Goal: Task Accomplishment & Management: Complete application form

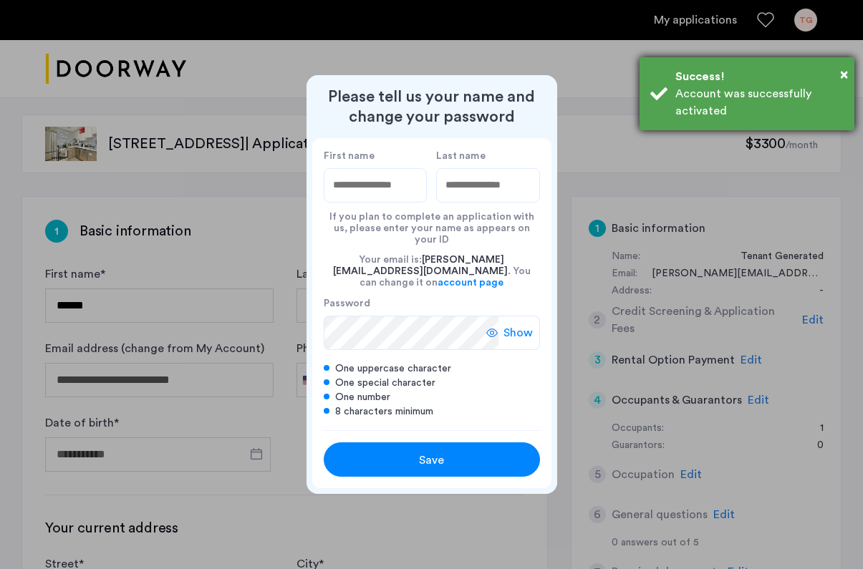
click at [835, 73] on div "Success!" at bounding box center [759, 76] width 168 height 17
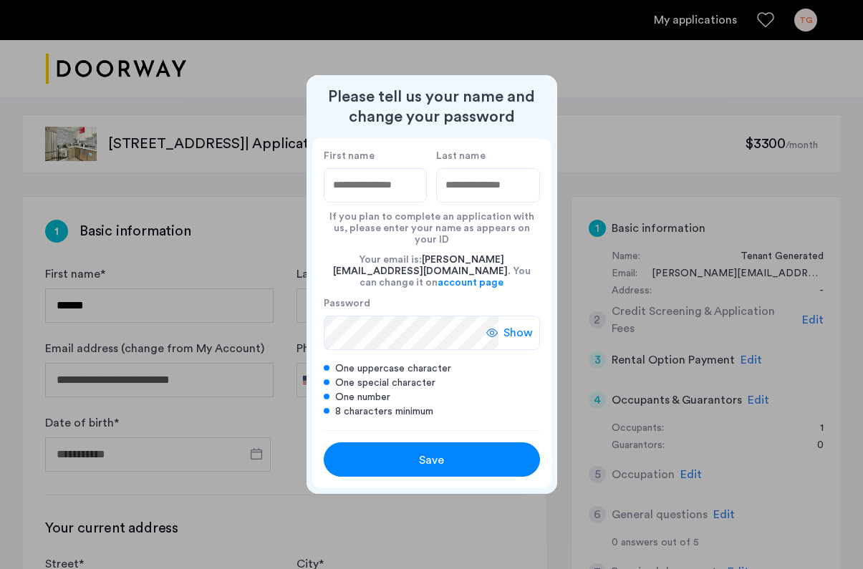
click at [359, 194] on input "First name" at bounding box center [376, 185] width 104 height 34
type input "******"
click at [453, 195] on input "Last name" at bounding box center [488, 185] width 104 height 34
type input "*****"
click at [523, 324] on span "Show" at bounding box center [517, 332] width 29 height 17
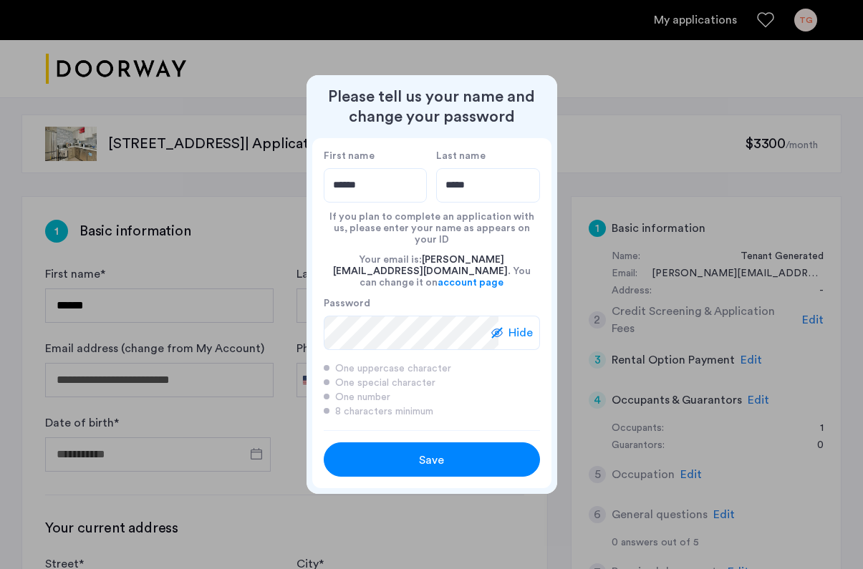
click at [475, 454] on div "Save" at bounding box center [431, 460] width 137 height 17
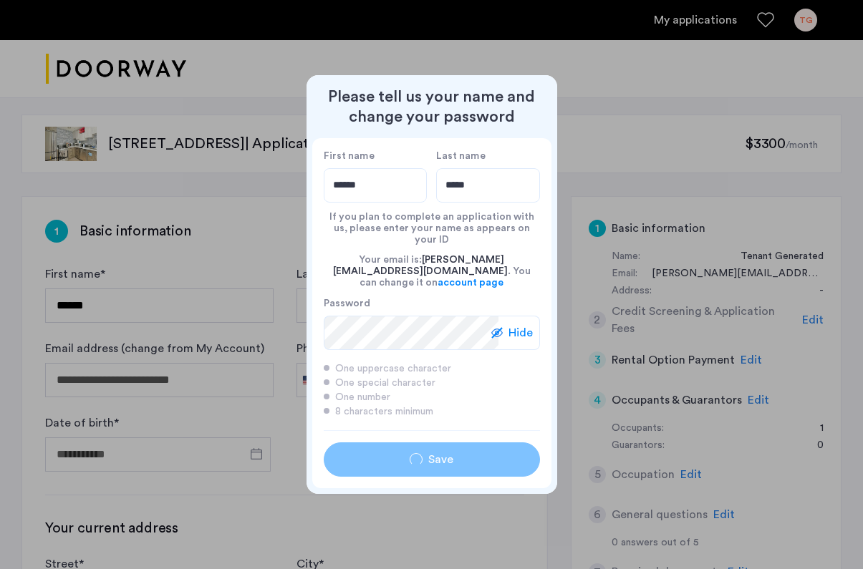
type input "******"
type input "*****"
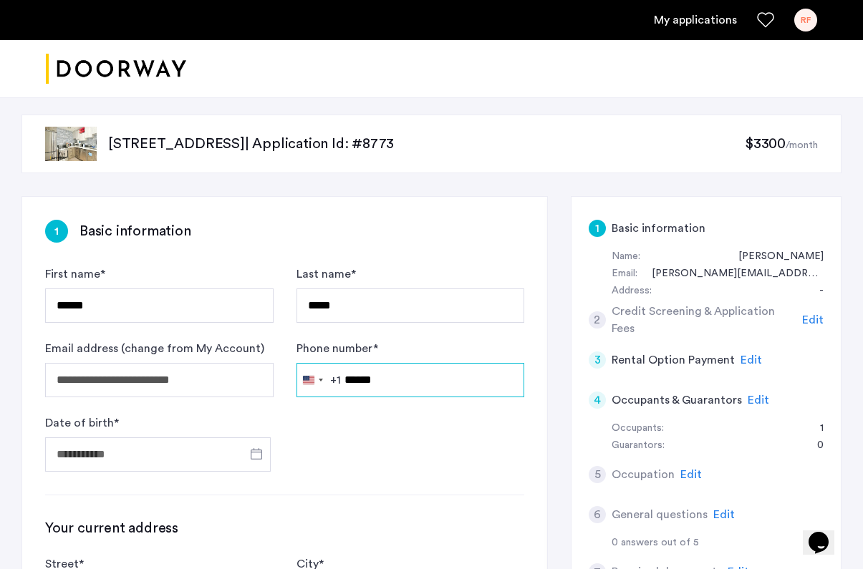
scroll to position [27, 0]
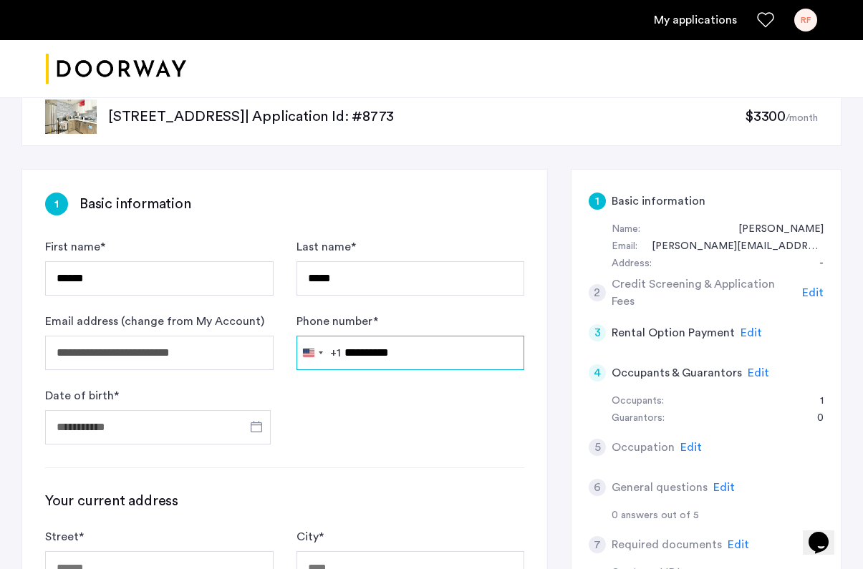
type input "**********"
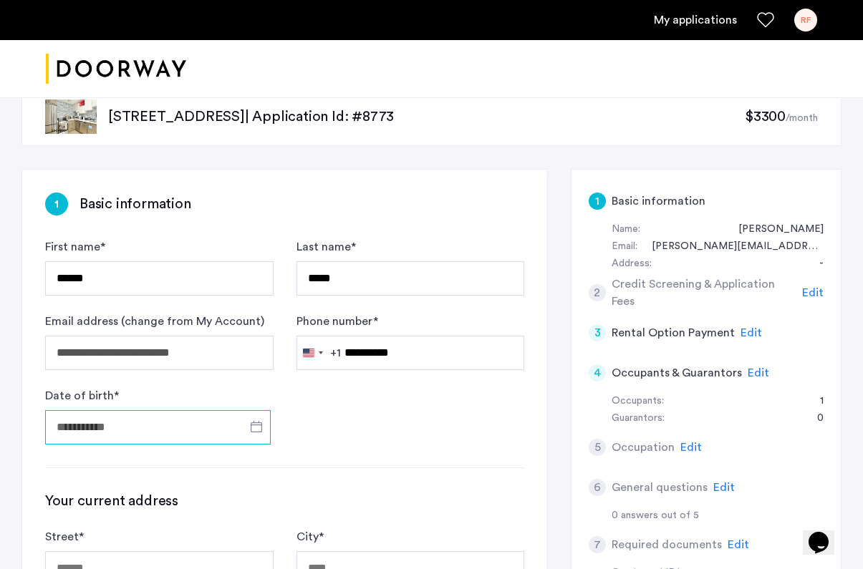
click at [188, 430] on input "Date of birth *" at bounding box center [158, 427] width 226 height 34
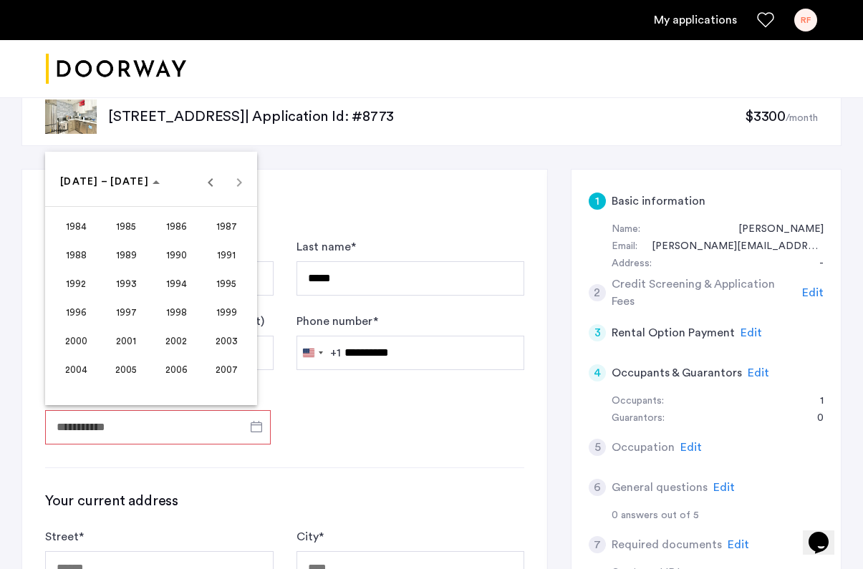
click at [125, 424] on div at bounding box center [431, 284] width 863 height 569
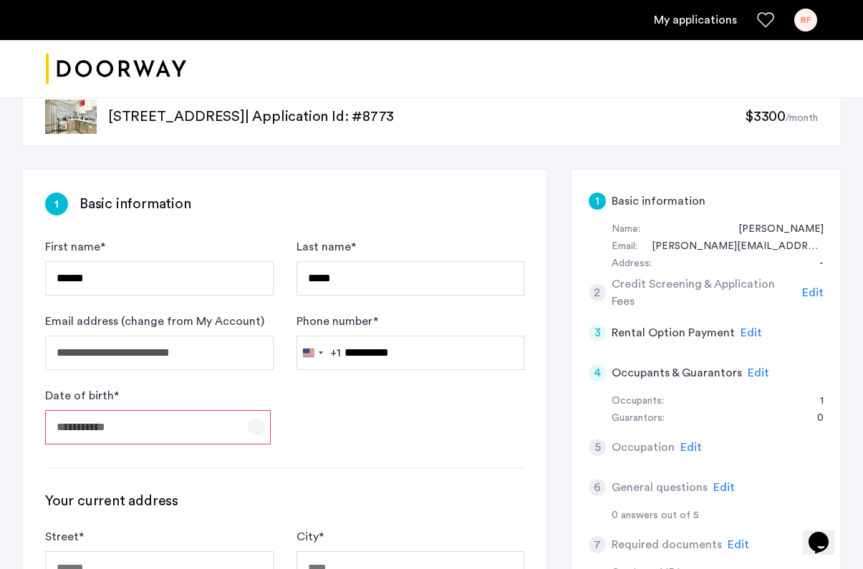
click at [252, 426] on span "Open calendar" at bounding box center [256, 426] width 34 height 34
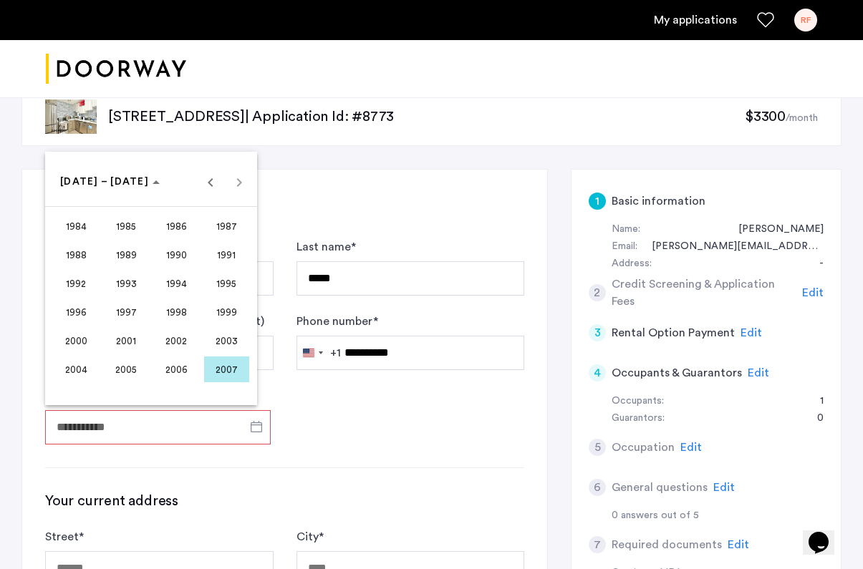
click at [180, 333] on span "2002" at bounding box center [176, 341] width 45 height 26
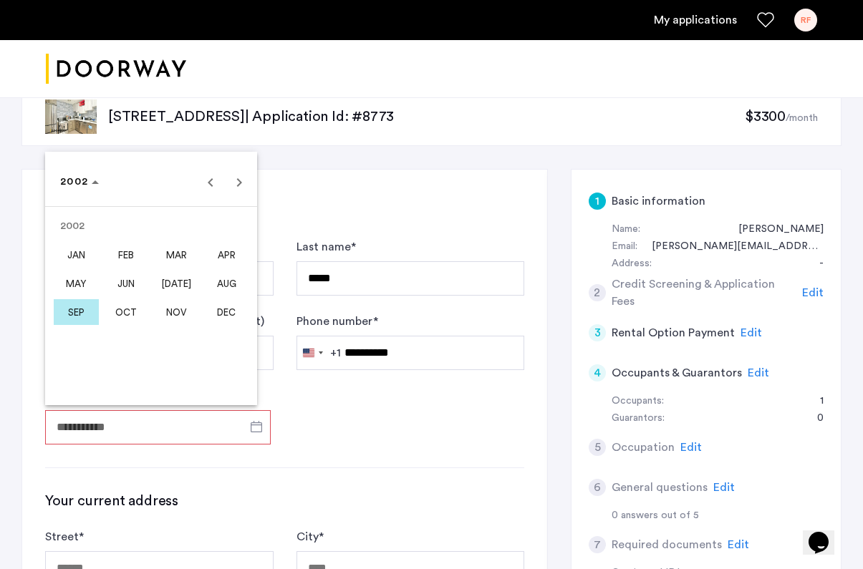
click at [76, 282] on span "MAY" at bounding box center [76, 284] width 45 height 26
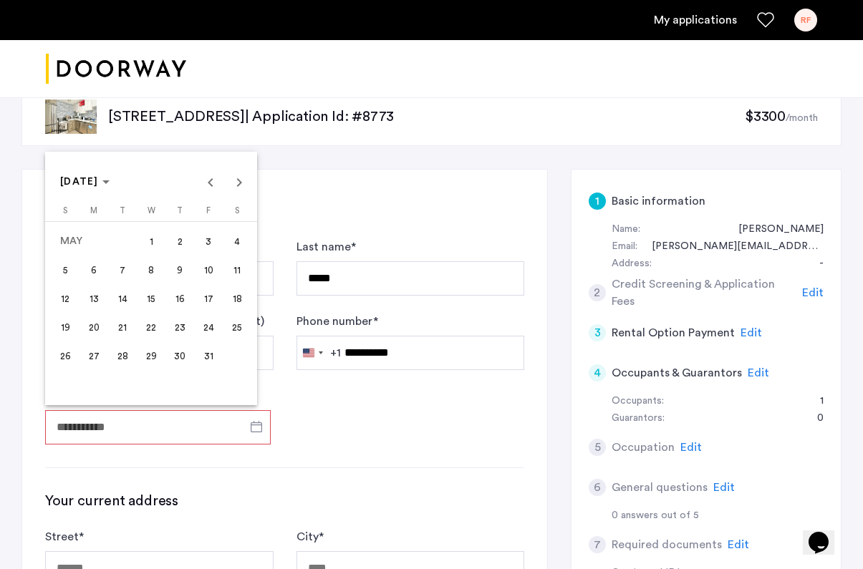
click at [125, 301] on span "14" at bounding box center [123, 299] width 26 height 26
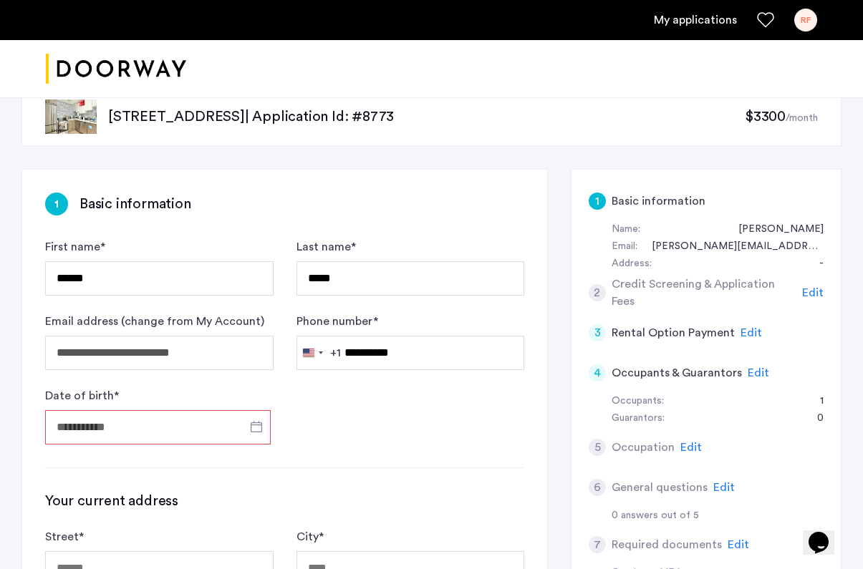
type input "**********"
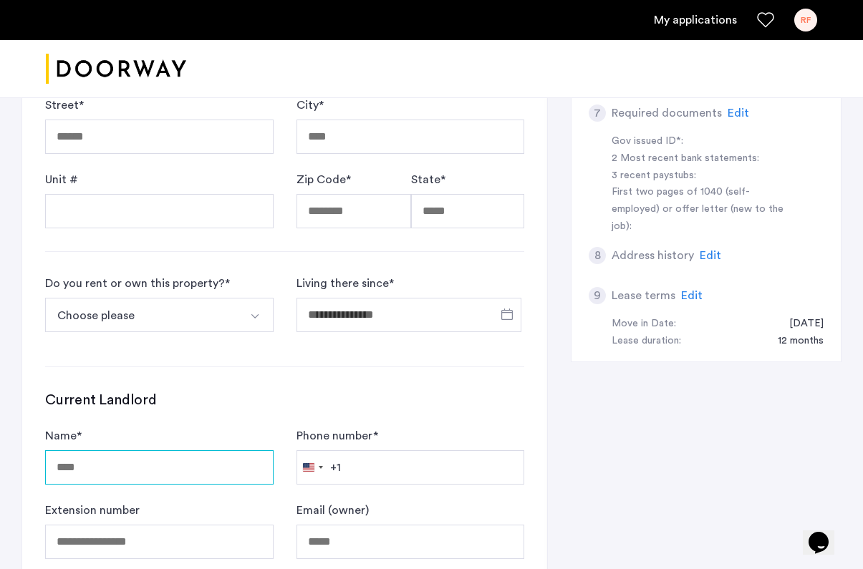
scroll to position [447, 0]
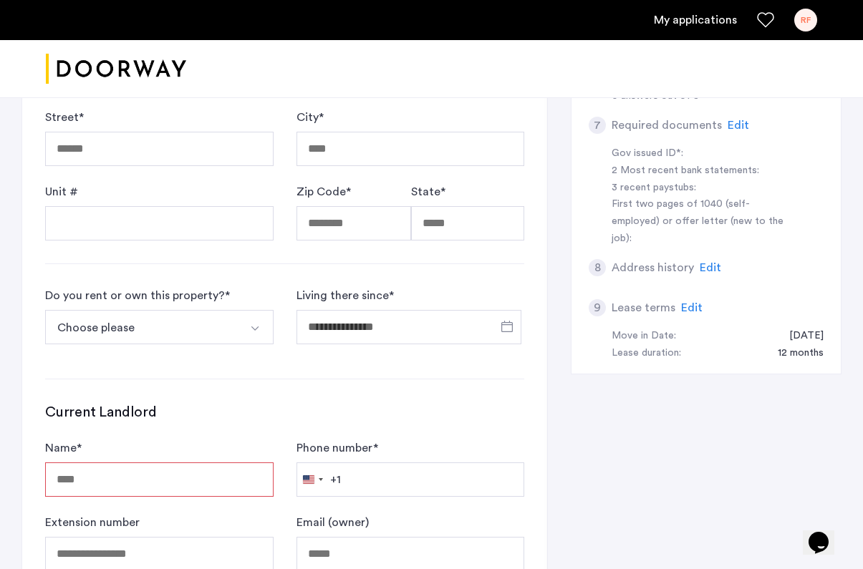
click at [690, 302] on span "Edit" at bounding box center [691, 307] width 21 height 11
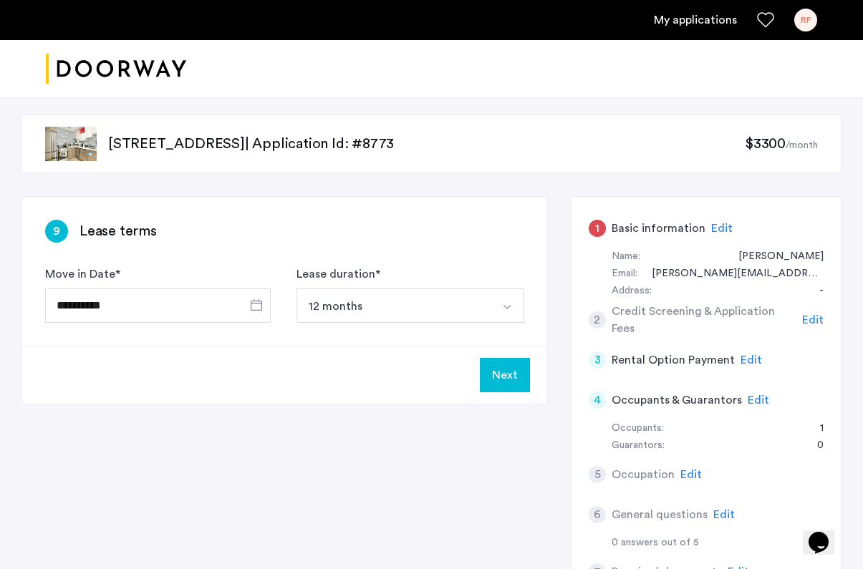
scroll to position [0, 0]
click at [256, 303] on span "Open calendar" at bounding box center [256, 305] width 34 height 34
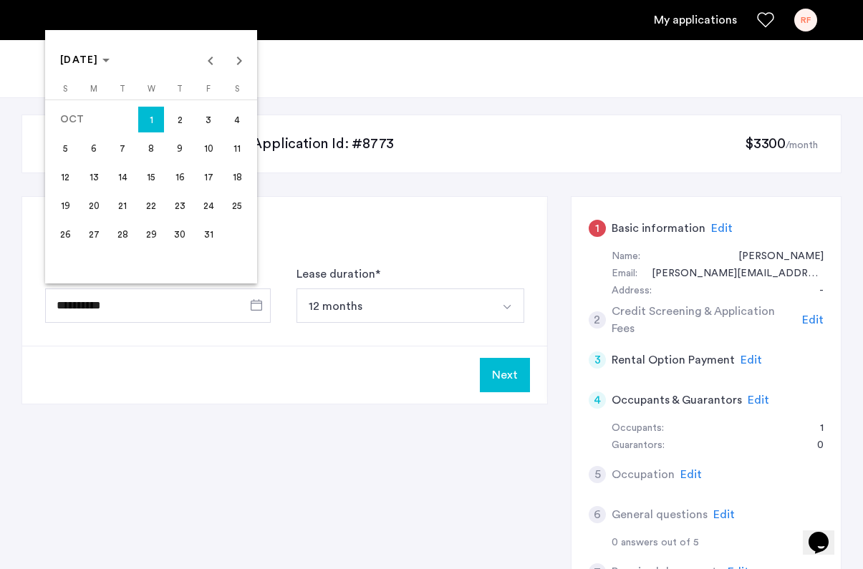
click at [292, 207] on div at bounding box center [431, 284] width 863 height 569
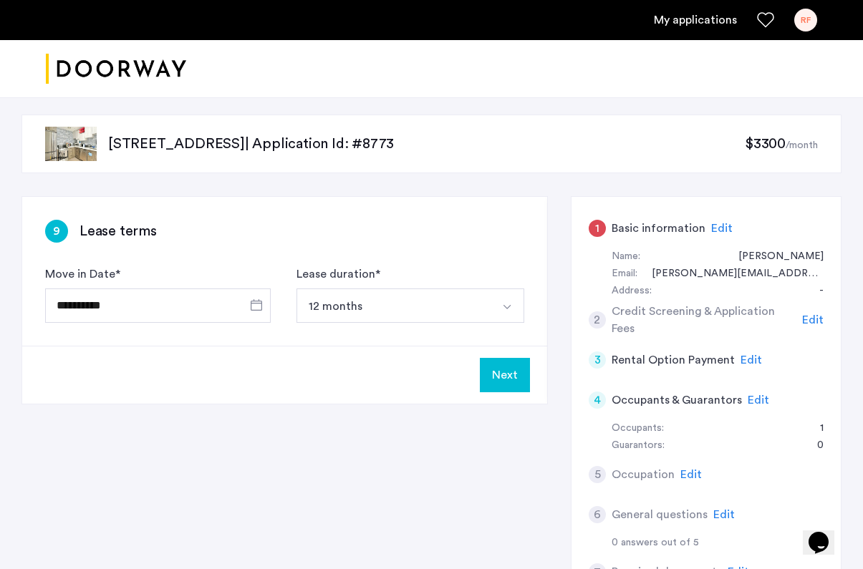
click at [664, 319] on h5 "Credit Screening & Application Fees" at bounding box center [703, 320] width 185 height 34
click at [711, 238] on div "1 Basic information Edit" at bounding box center [705, 228] width 235 height 40
click at [657, 225] on h5 "Basic information" at bounding box center [658, 228] width 94 height 17
click at [724, 226] on span "Edit" at bounding box center [721, 228] width 21 height 11
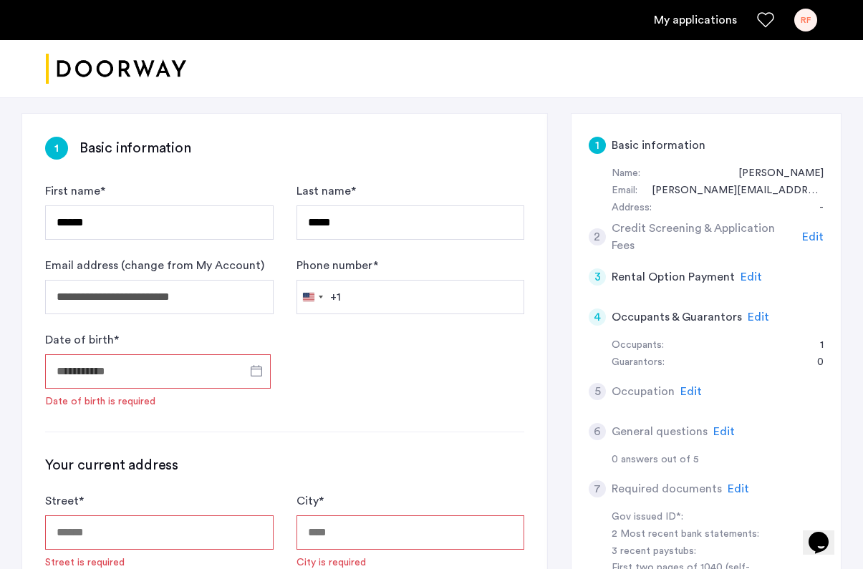
scroll to position [93, 0]
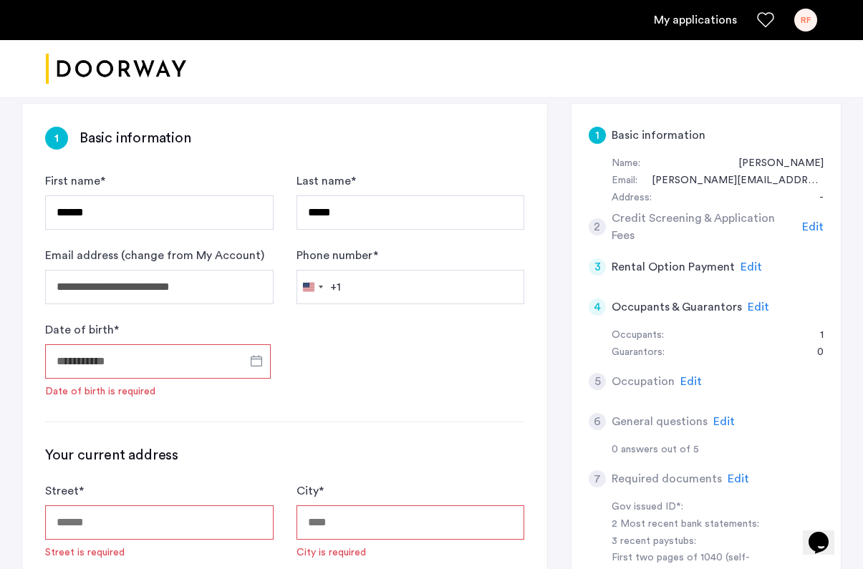
click at [88, 362] on input "Date of birth *" at bounding box center [158, 361] width 226 height 34
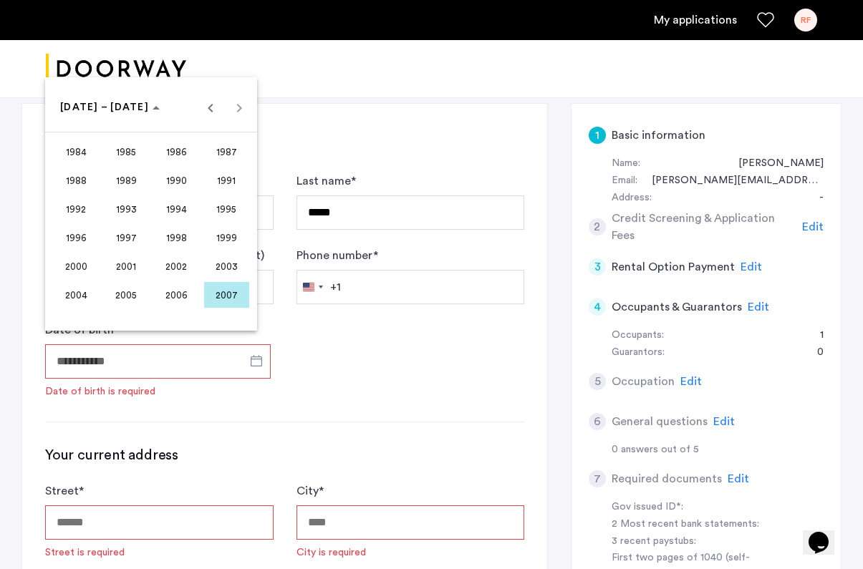
scroll to position [103, 0]
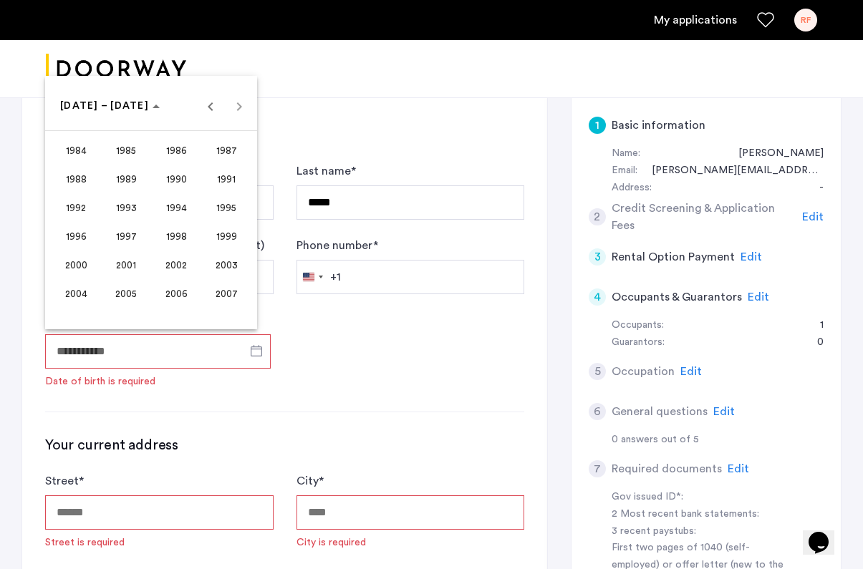
click at [747, 256] on div at bounding box center [431, 284] width 863 height 569
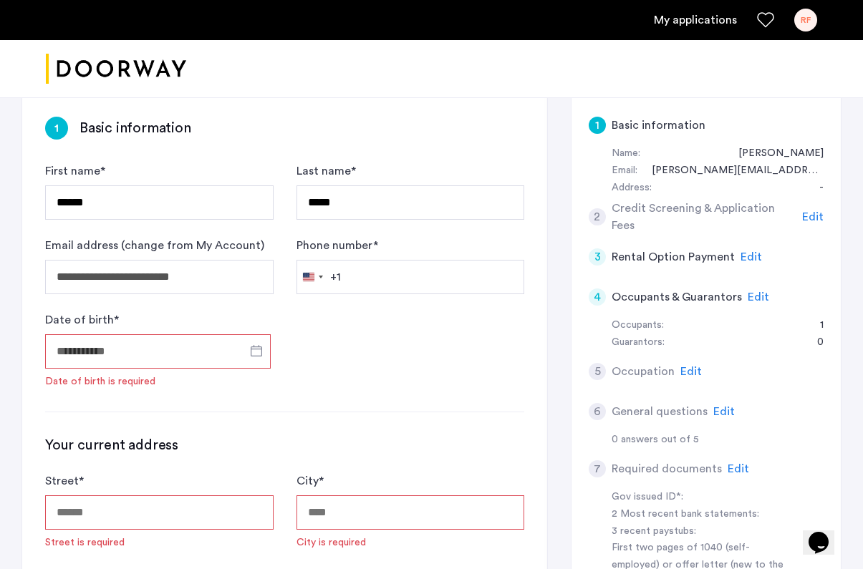
click at [813, 215] on span "Edit" at bounding box center [812, 216] width 21 height 11
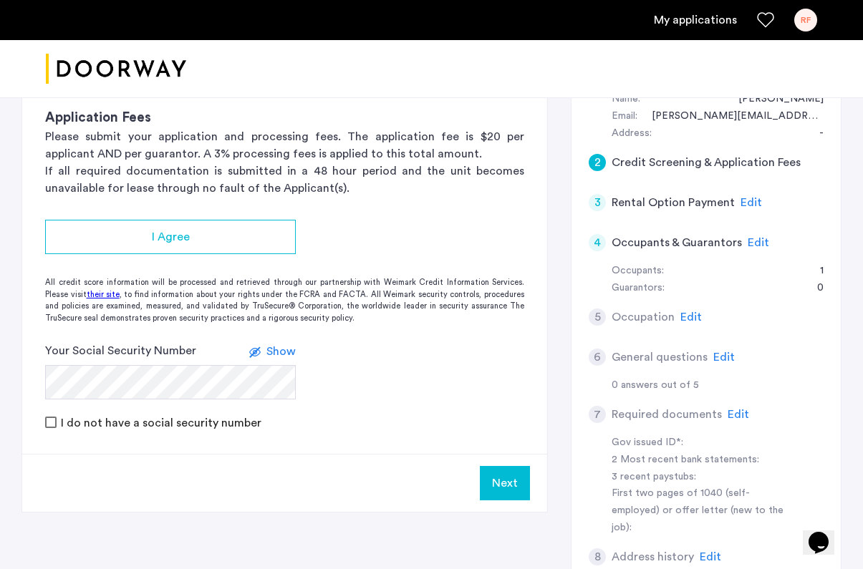
scroll to position [148, 0]
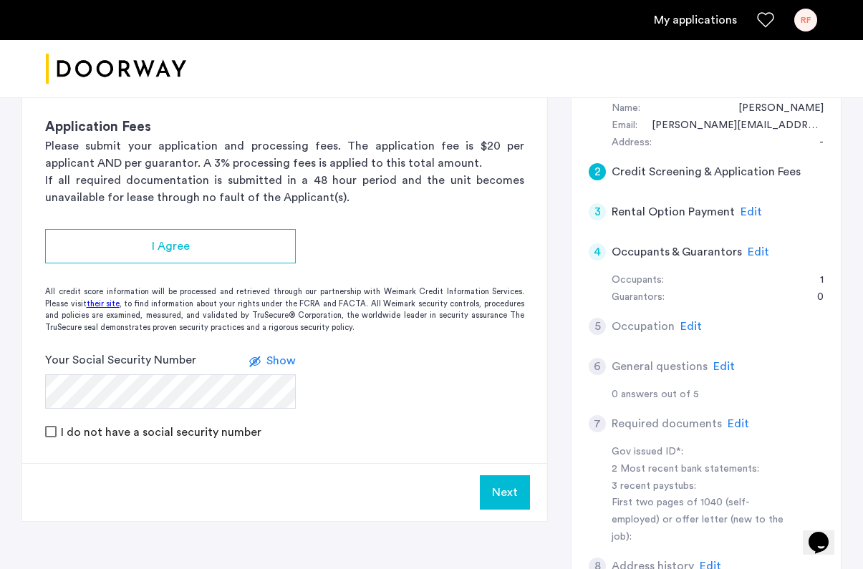
click at [747, 213] on span "Edit" at bounding box center [750, 211] width 21 height 11
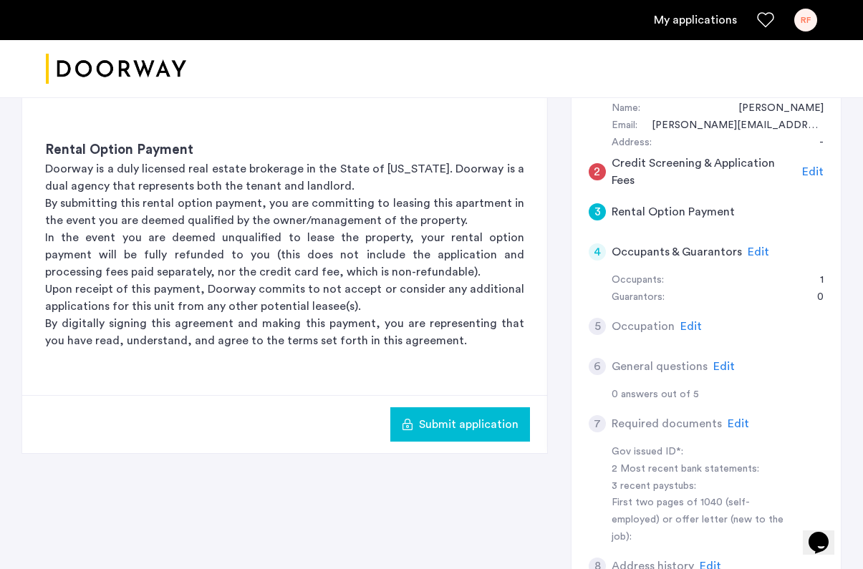
click at [753, 252] on span "Edit" at bounding box center [757, 251] width 21 height 11
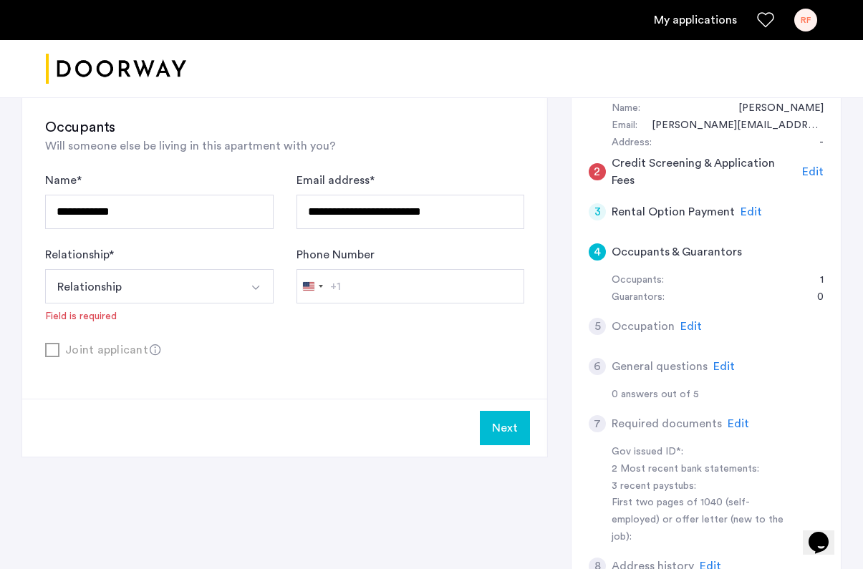
click at [685, 321] on span "Edit" at bounding box center [690, 326] width 21 height 11
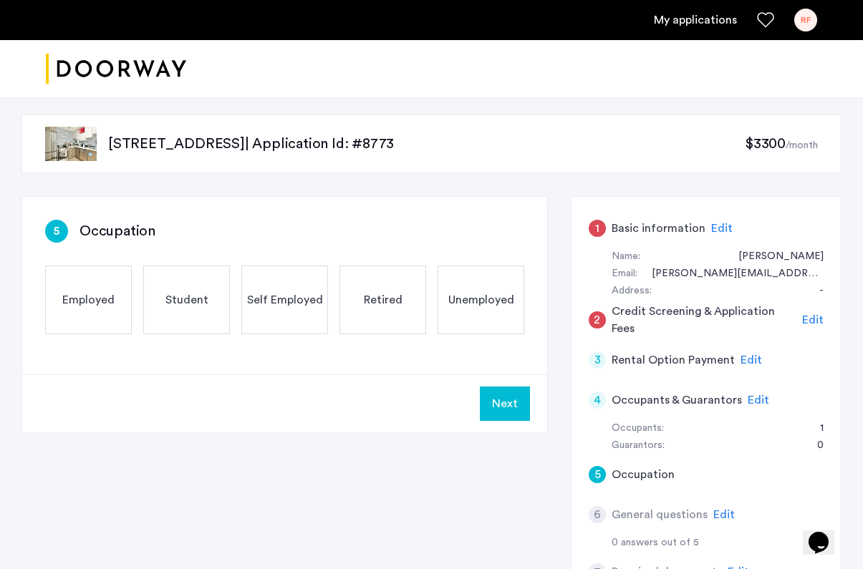
scroll to position [0, 0]
click at [88, 306] on span "Employed" at bounding box center [88, 299] width 52 height 17
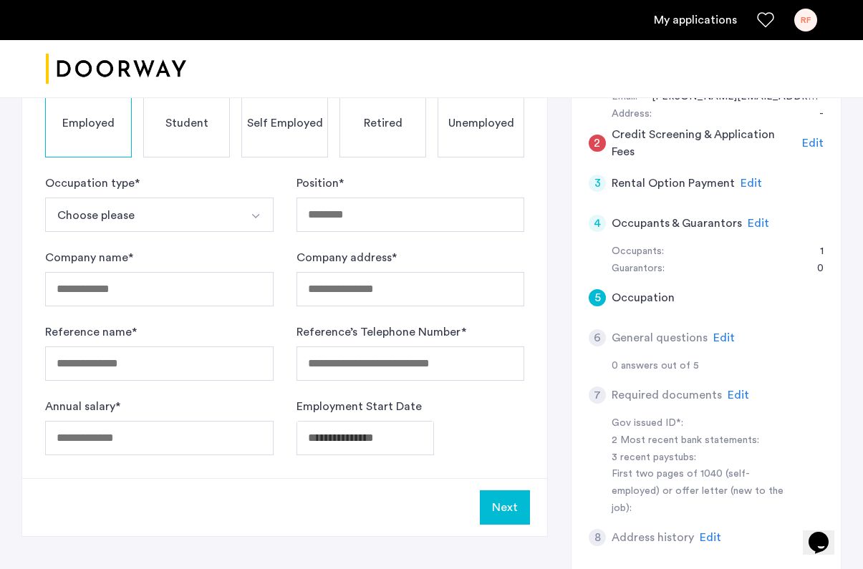
scroll to position [233, 0]
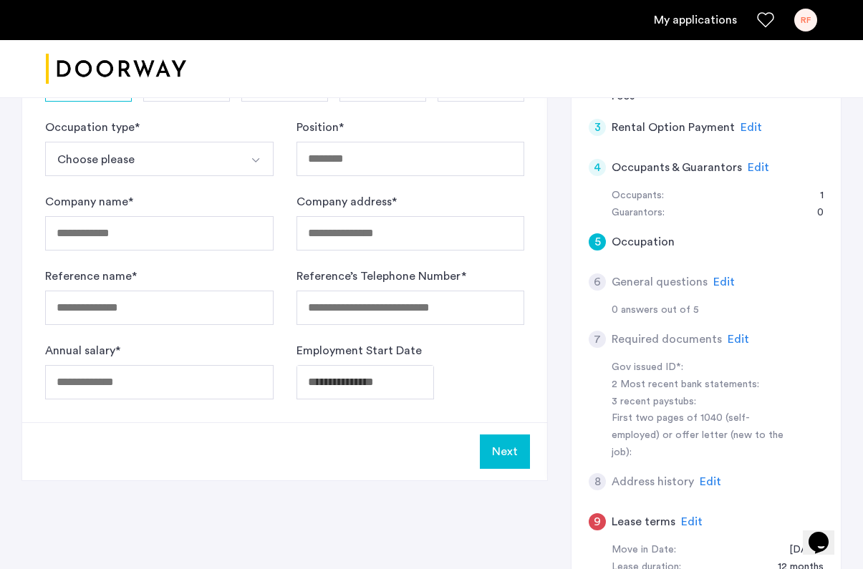
click at [722, 278] on span "Edit" at bounding box center [723, 281] width 21 height 11
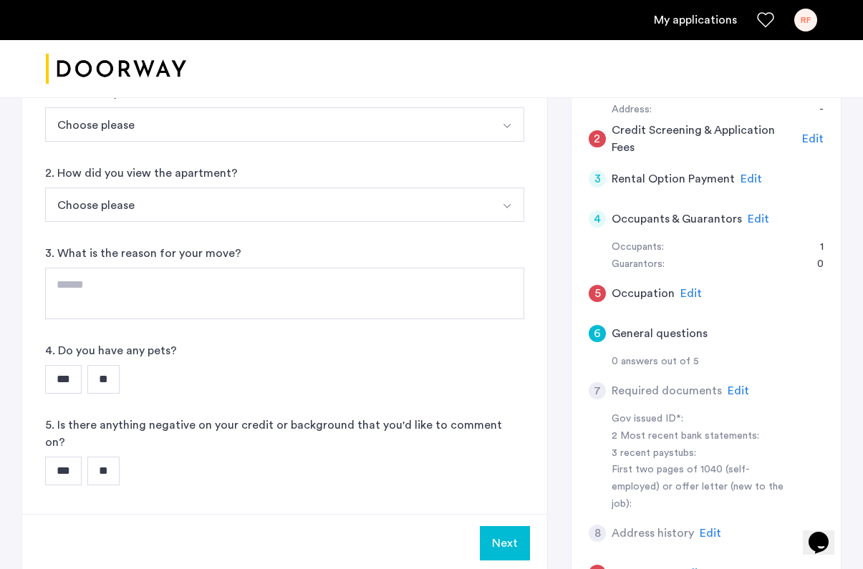
scroll to position [188, 0]
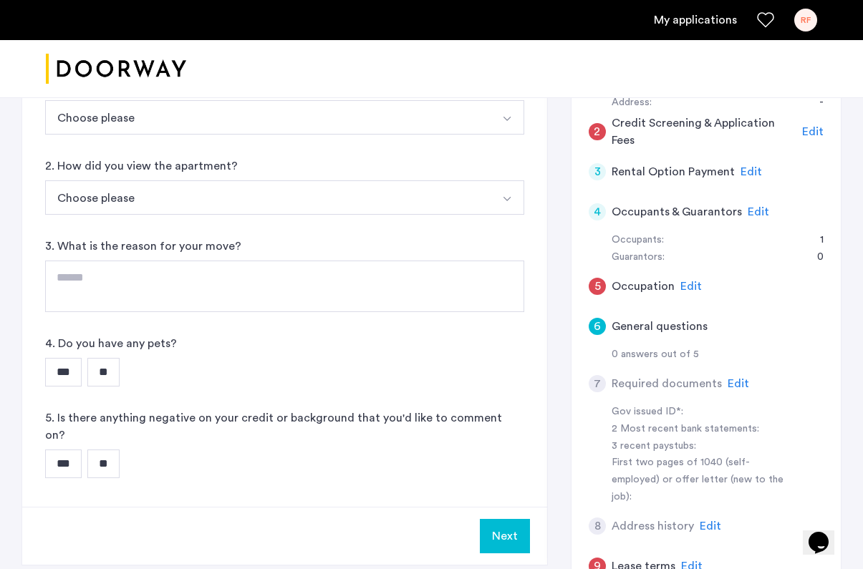
click at [727, 378] on span "Edit" at bounding box center [737, 383] width 21 height 11
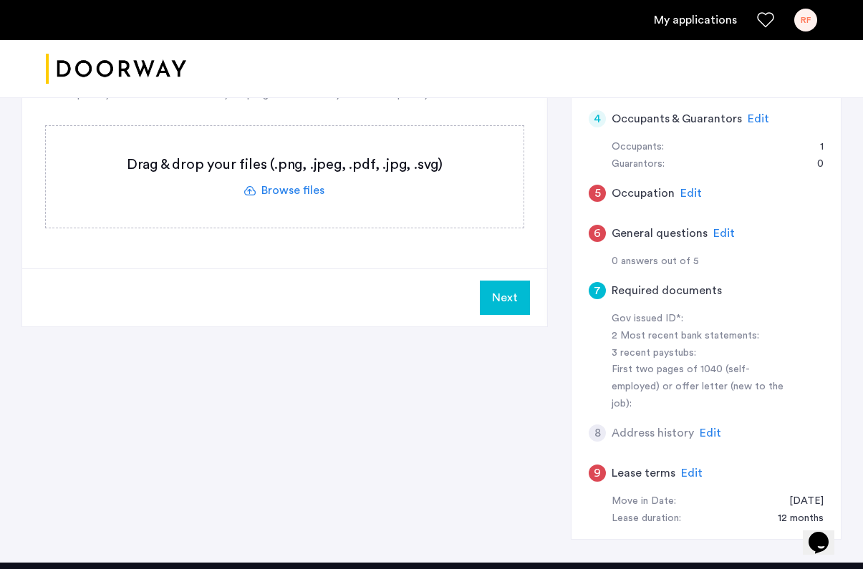
scroll to position [290, 0]
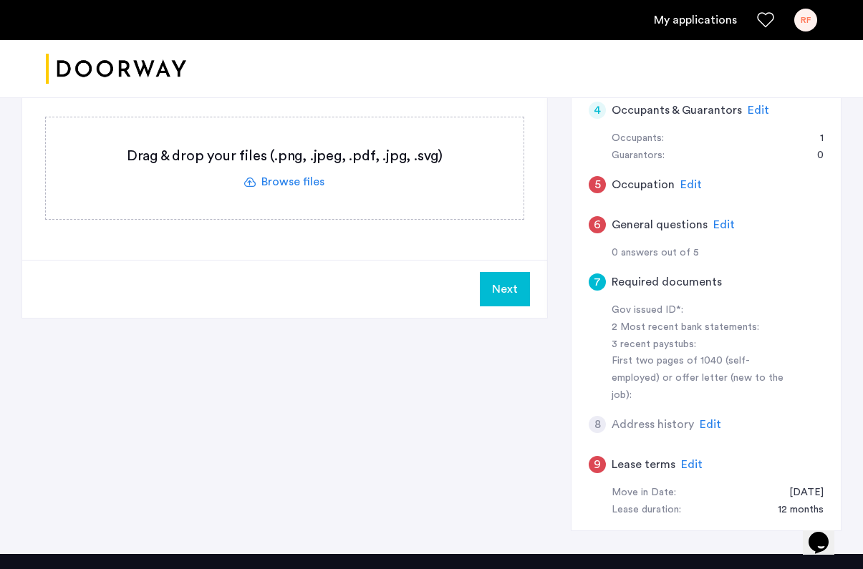
click at [703, 419] on span "Edit" at bounding box center [709, 424] width 21 height 11
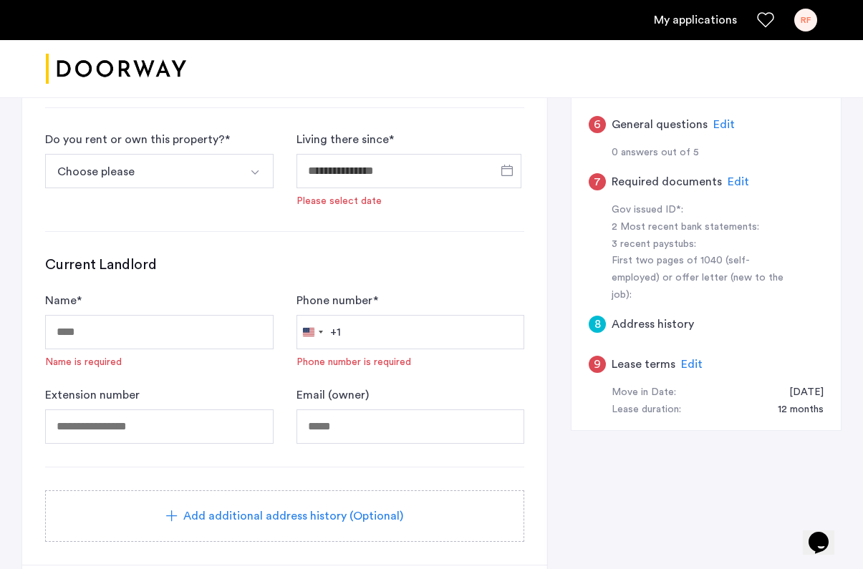
scroll to position [436, 0]
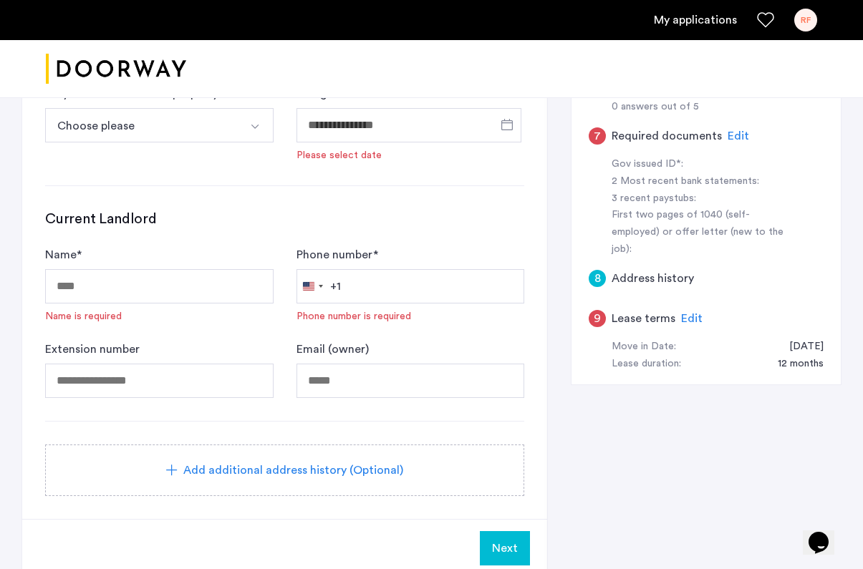
click at [690, 313] on span "Edit" at bounding box center [691, 318] width 21 height 11
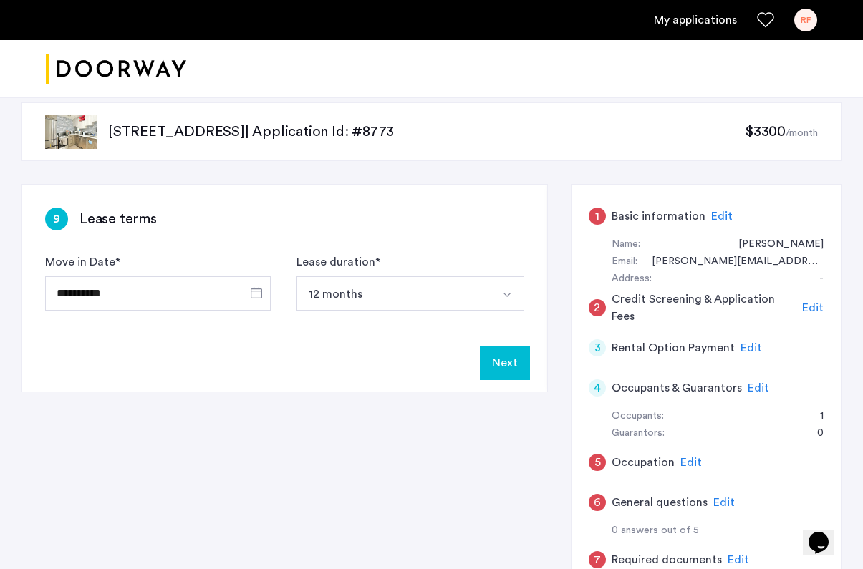
scroll to position [0, 0]
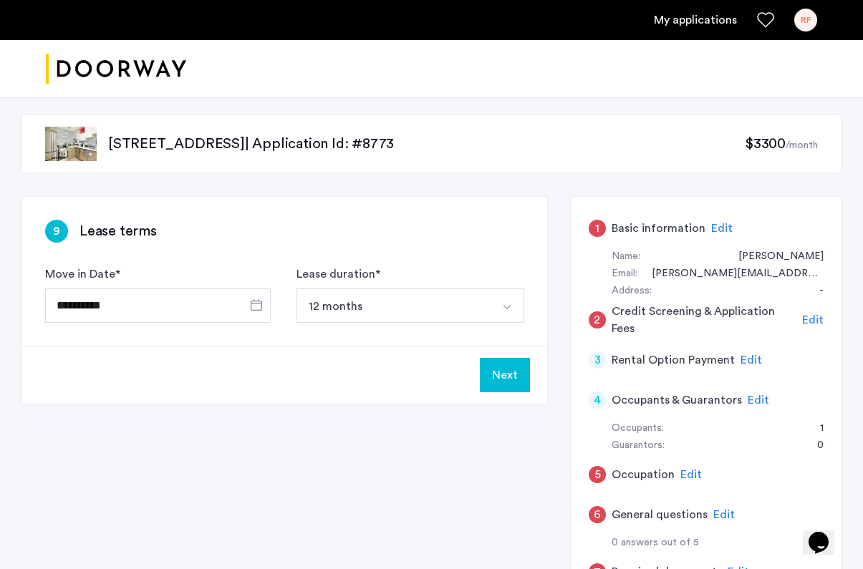
click at [808, 316] on span "Edit" at bounding box center [812, 319] width 21 height 11
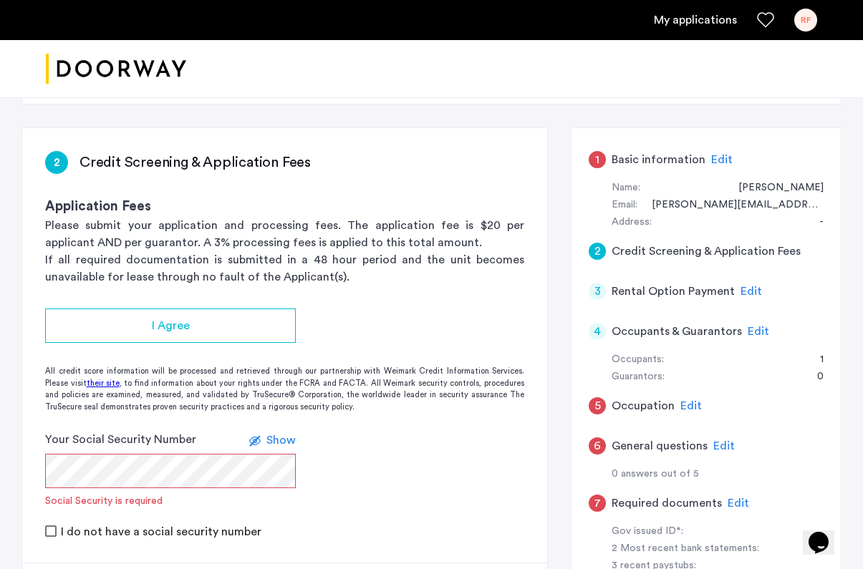
scroll to position [69, 0]
click at [741, 294] on span "Edit" at bounding box center [750, 291] width 21 height 11
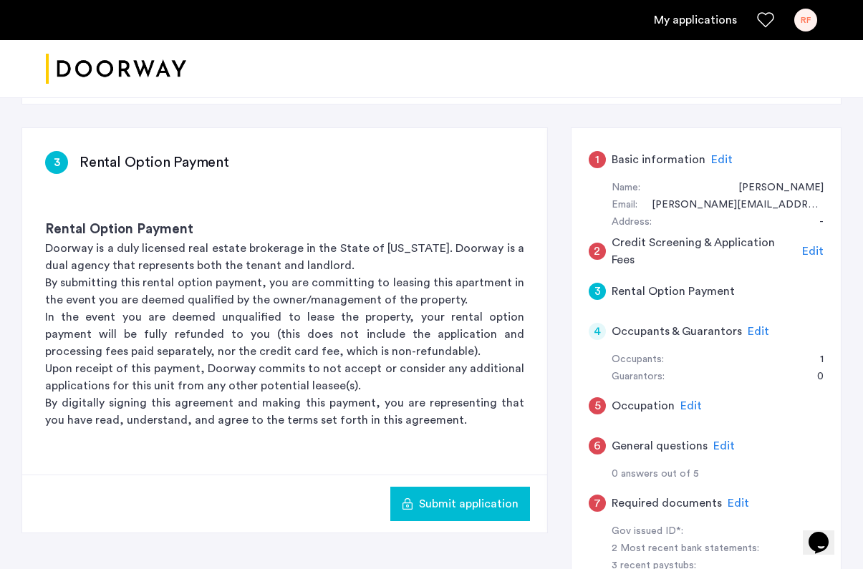
click at [743, 319] on div "4 Occupants & Guarantors Edit" at bounding box center [705, 331] width 235 height 40
click at [749, 329] on span "Edit" at bounding box center [757, 331] width 21 height 11
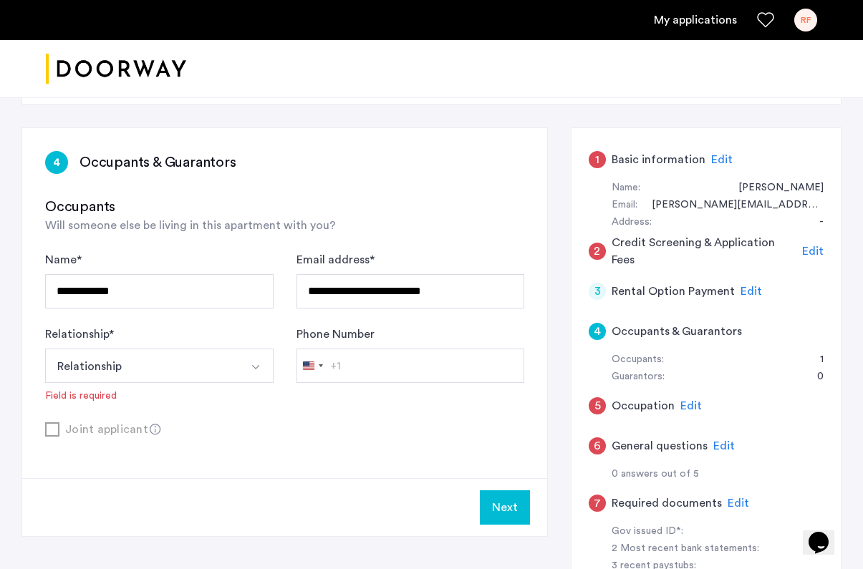
click at [194, 442] on div "**********" at bounding box center [284, 303] width 525 height 350
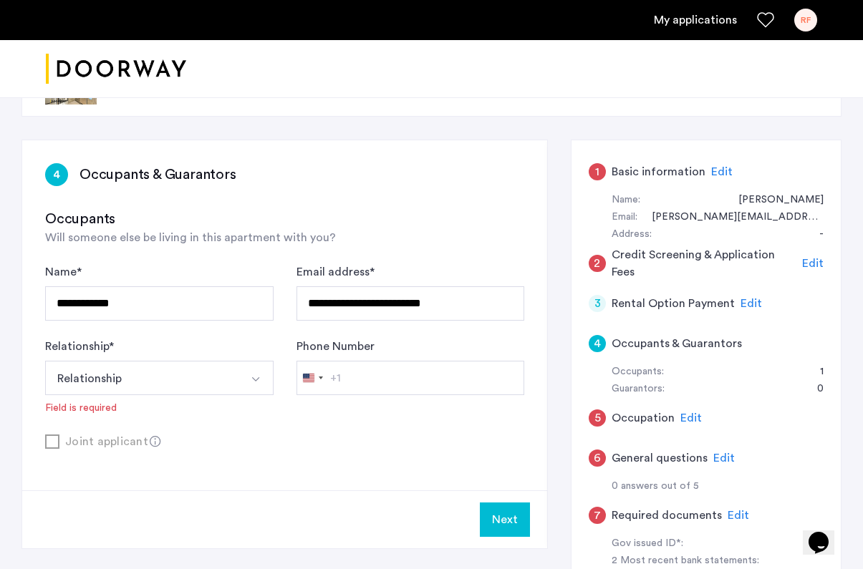
scroll to position [51, 0]
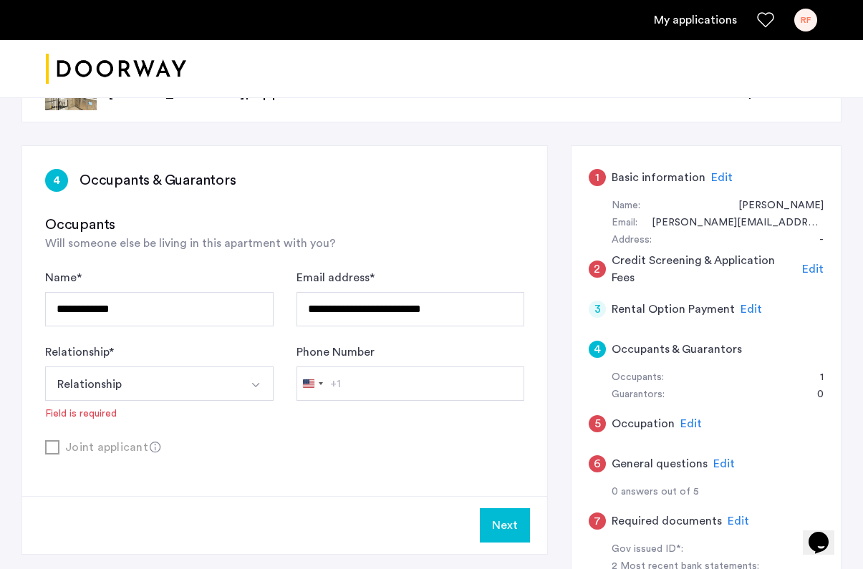
click at [714, 178] on span "Edit" at bounding box center [721, 177] width 21 height 11
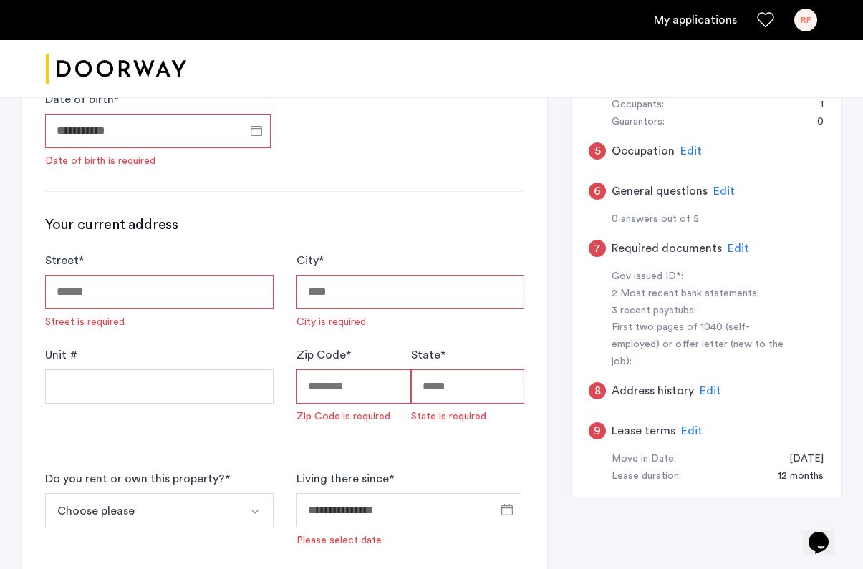
scroll to position [314, 0]
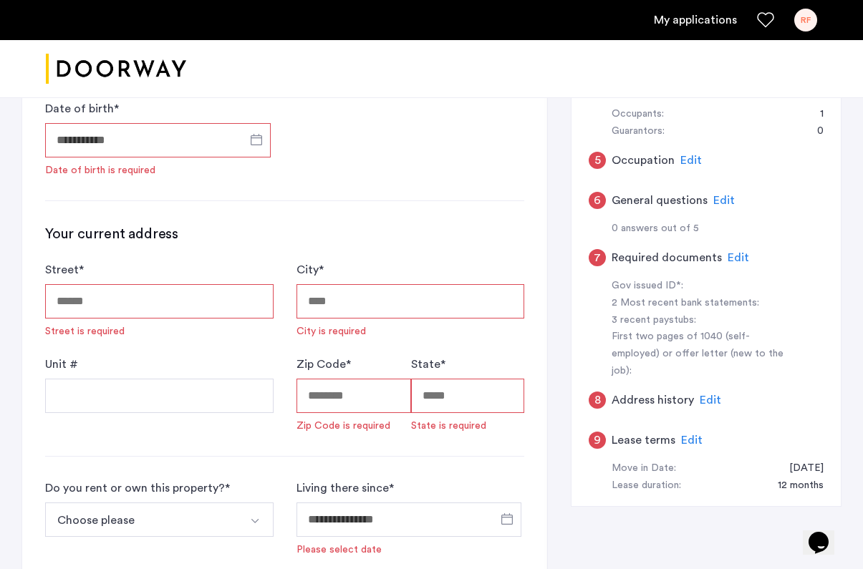
click at [705, 394] on span "Edit" at bounding box center [709, 399] width 21 height 11
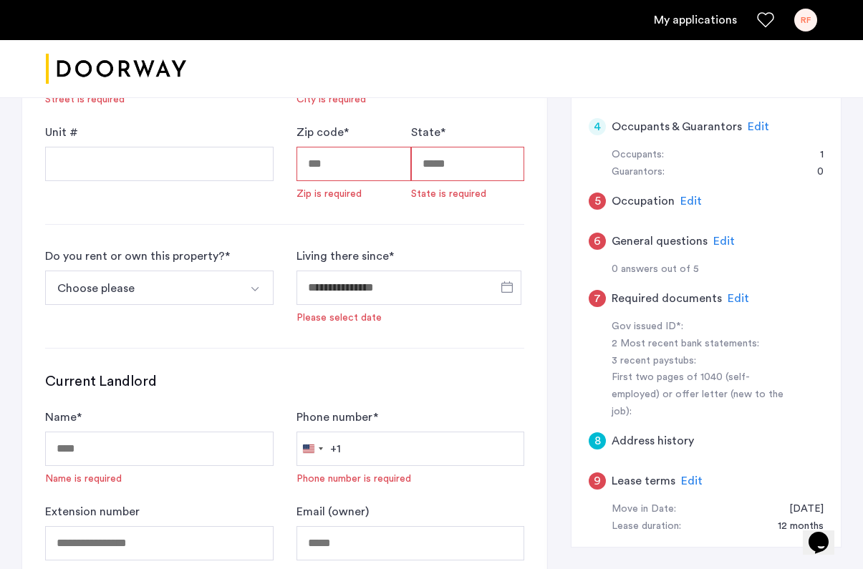
scroll to position [268, 0]
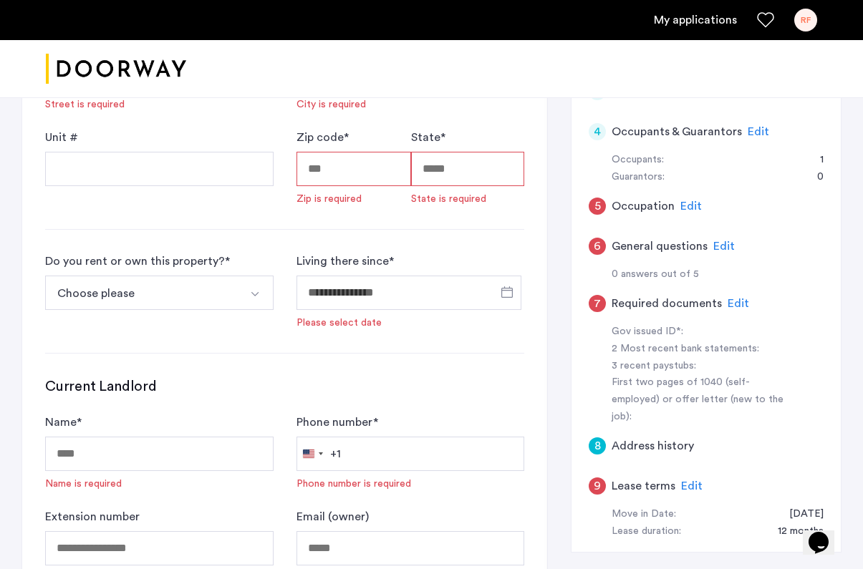
click at [674, 437] on h5 "Address history" at bounding box center [652, 445] width 82 height 17
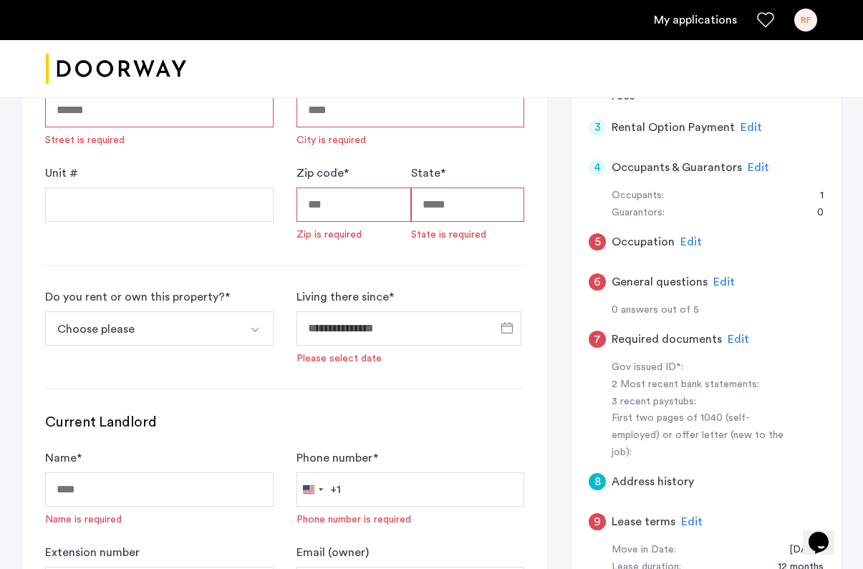
scroll to position [217, 0]
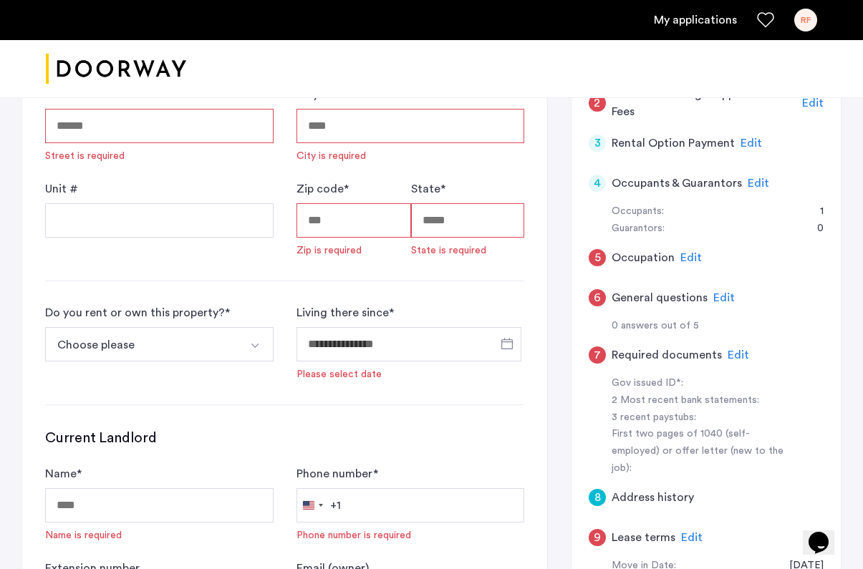
click at [649, 489] on h5 "Address history" at bounding box center [652, 497] width 82 height 17
click at [734, 485] on div "8 Address history" at bounding box center [705, 497] width 235 height 40
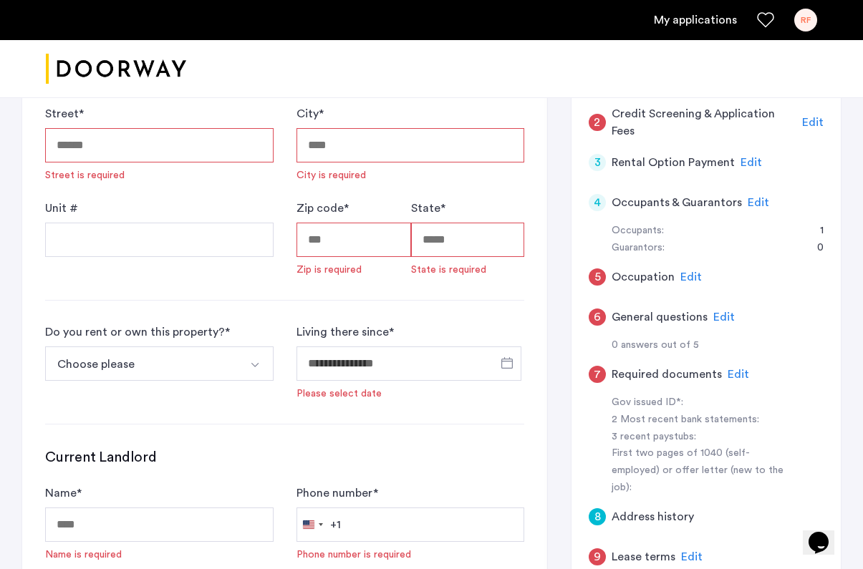
scroll to position [198, 0]
click at [733, 370] on span "Edit" at bounding box center [737, 374] width 21 height 11
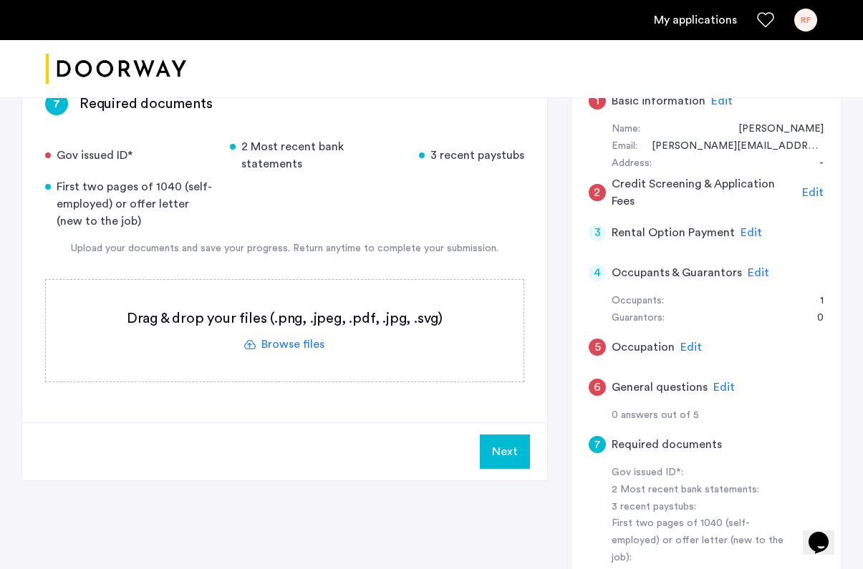
scroll to position [131, 0]
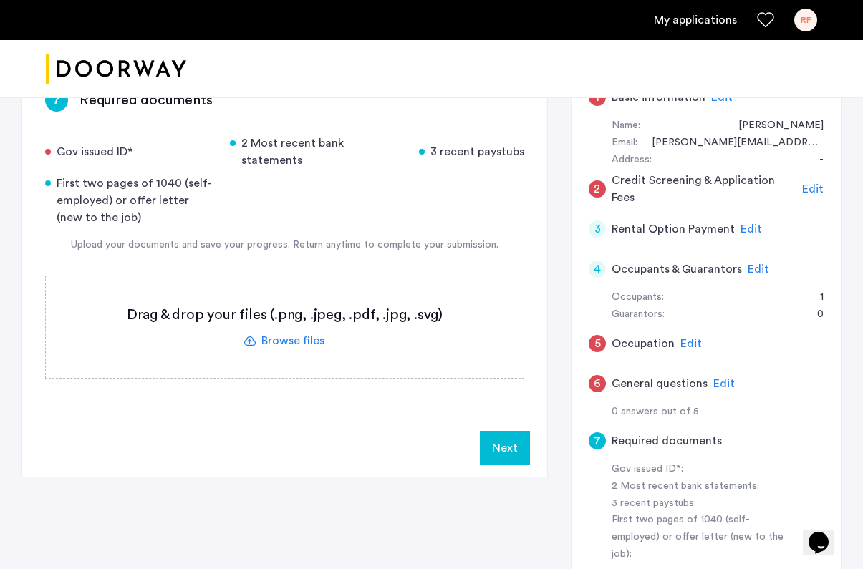
click at [747, 268] on span "Edit" at bounding box center [757, 268] width 21 height 11
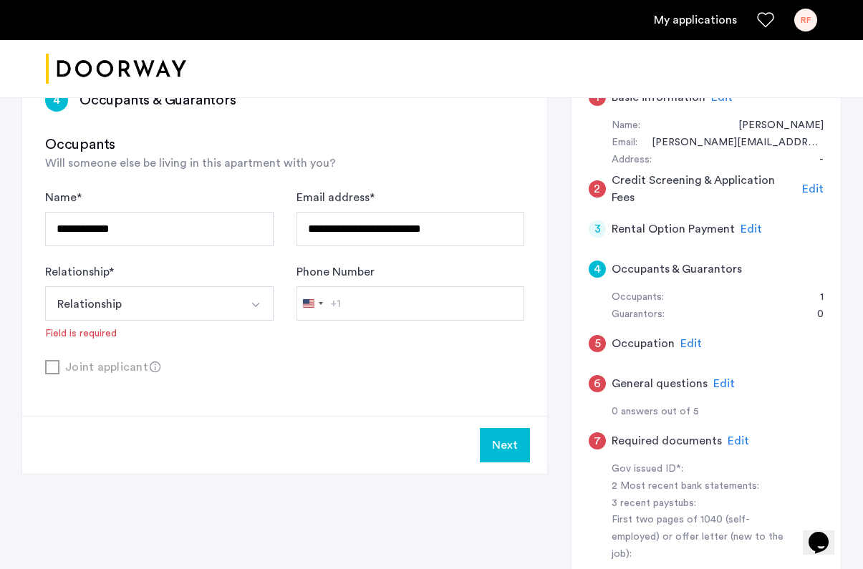
scroll to position [98, 0]
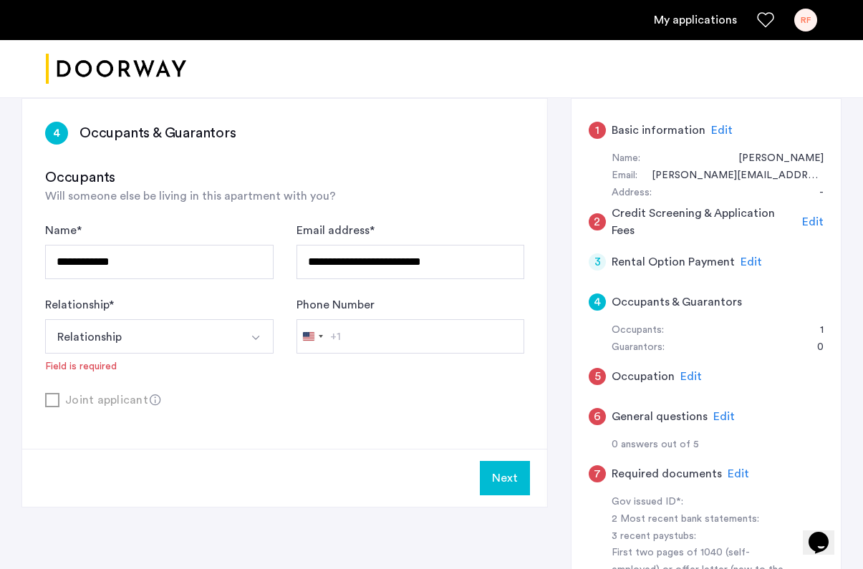
click at [54, 404] on div "Joint applicant" at bounding box center [284, 400] width 479 height 18
click at [180, 313] on div "Relationship * Relationship Husband Wife Son Daughter Mother Father Friend Othe…" at bounding box center [159, 334] width 228 height 77
click at [180, 331] on button "Relationship" at bounding box center [142, 336] width 195 height 34
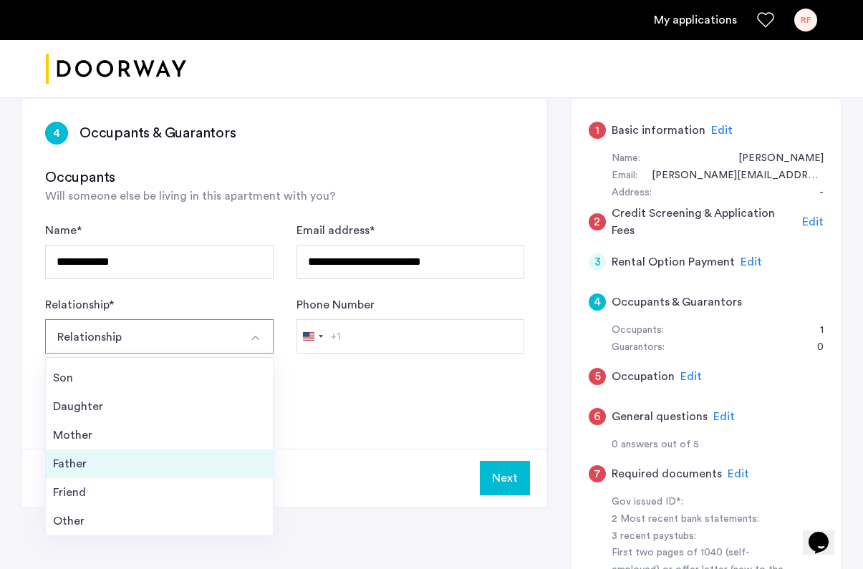
scroll to position [112, 0]
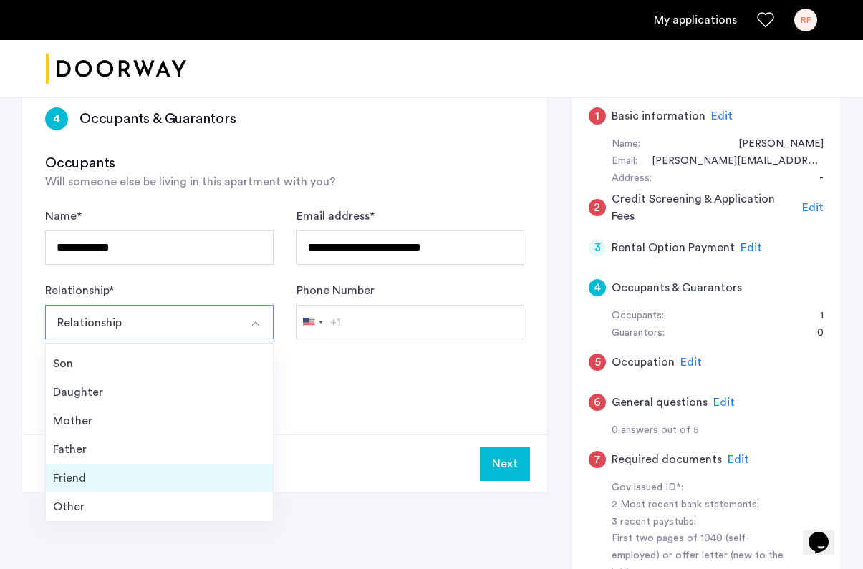
click at [132, 484] on div "Friend" at bounding box center [159, 478] width 213 height 17
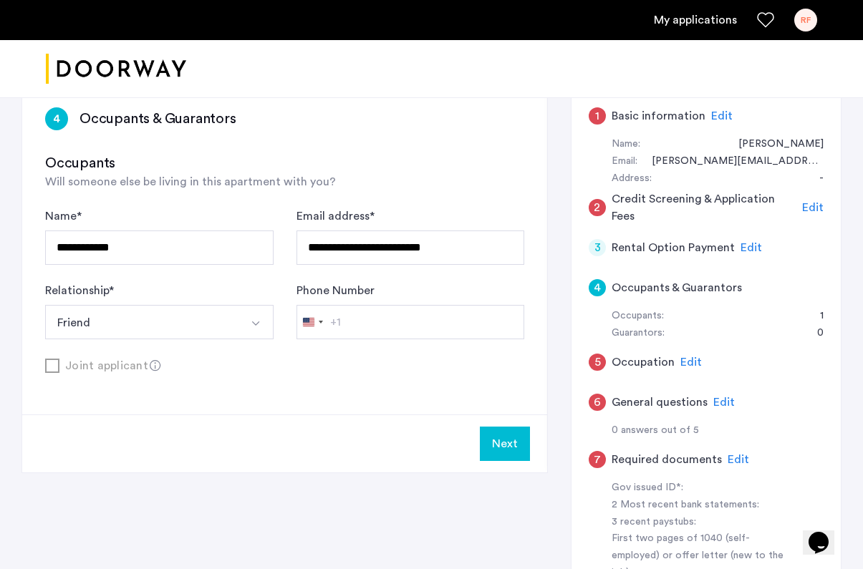
click at [384, 304] on div "Phone Number [GEOGRAPHIC_DATA] +1 +1 244 results found [GEOGRAPHIC_DATA] +93 [G…" at bounding box center [410, 310] width 228 height 57
click at [155, 337] on button "Friend" at bounding box center [142, 322] width 195 height 34
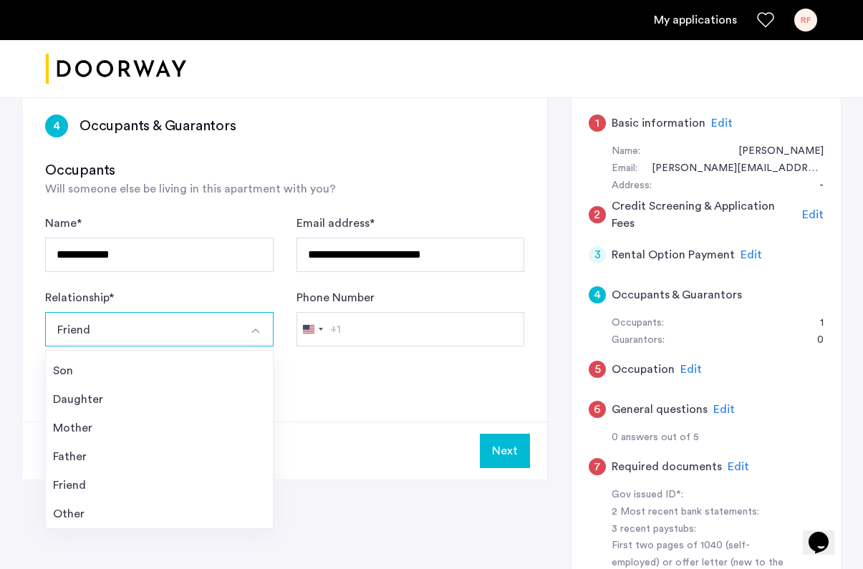
scroll to position [105, 0]
click at [427, 447] on div "Next" at bounding box center [284, 451] width 525 height 58
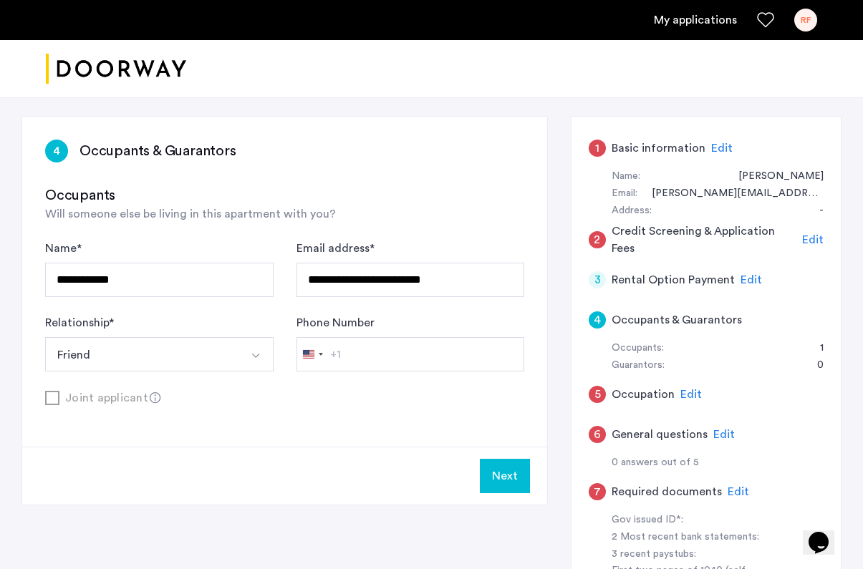
scroll to position [70, 0]
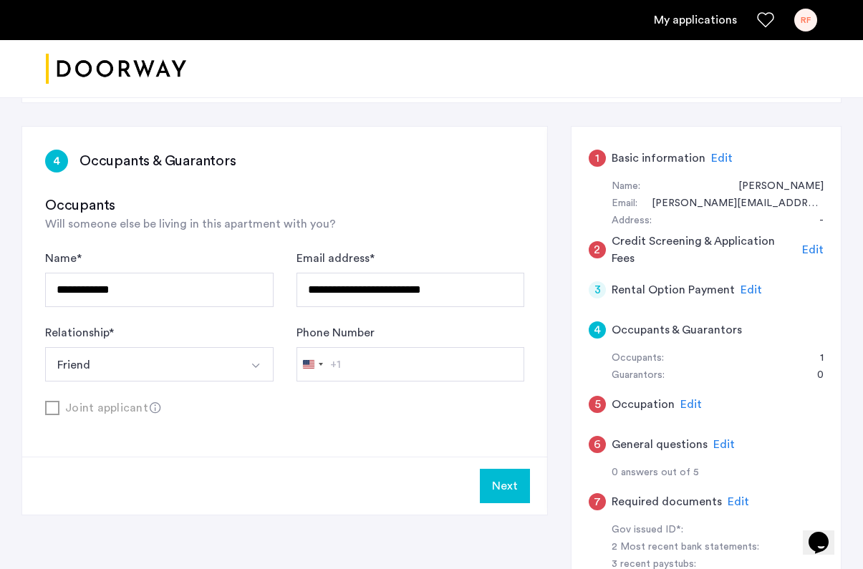
click at [506, 495] on button "Next" at bounding box center [505, 486] width 50 height 34
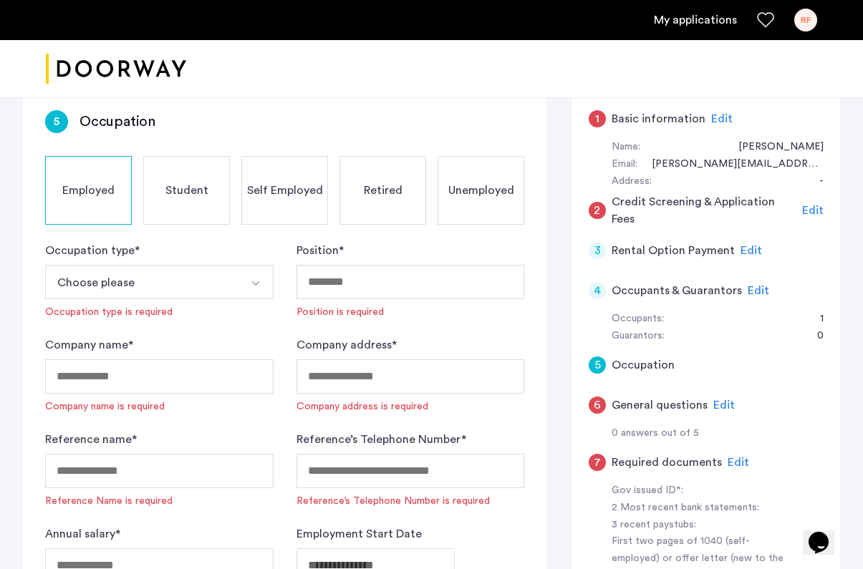
scroll to position [108, 0]
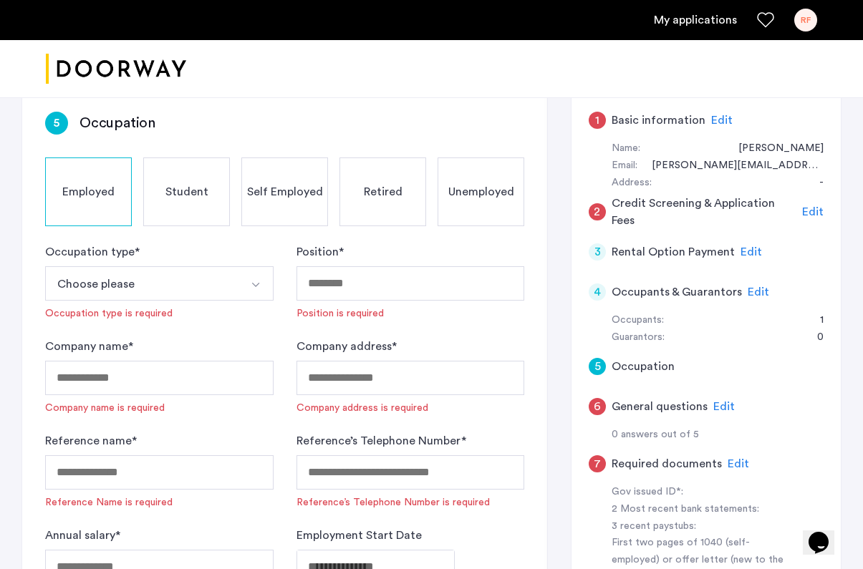
click at [656, 362] on h5 "Occupation" at bounding box center [642, 366] width 63 height 17
click at [815, 207] on span "Edit" at bounding box center [812, 211] width 21 height 11
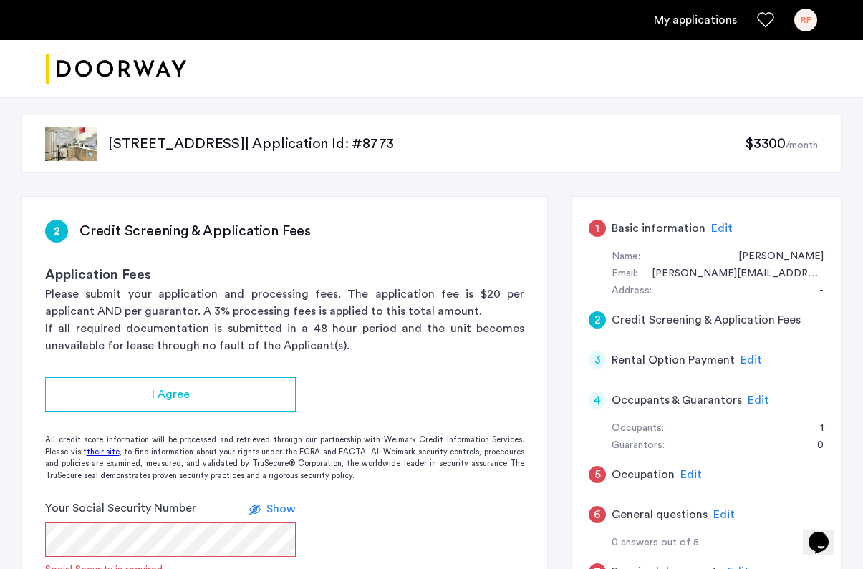
scroll to position [0, 0]
click at [711, 228] on span "Edit" at bounding box center [721, 228] width 21 height 11
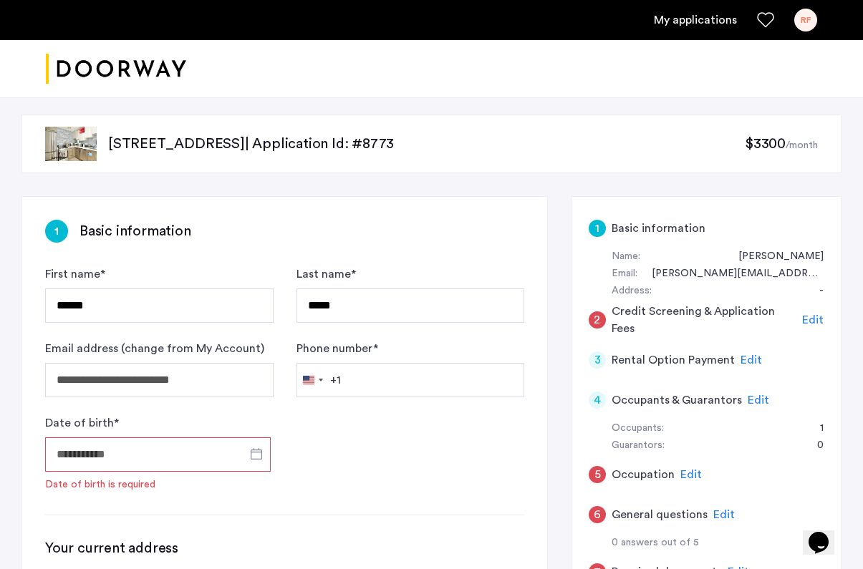
click at [709, 225] on div "1 Basic information" at bounding box center [705, 228] width 235 height 40
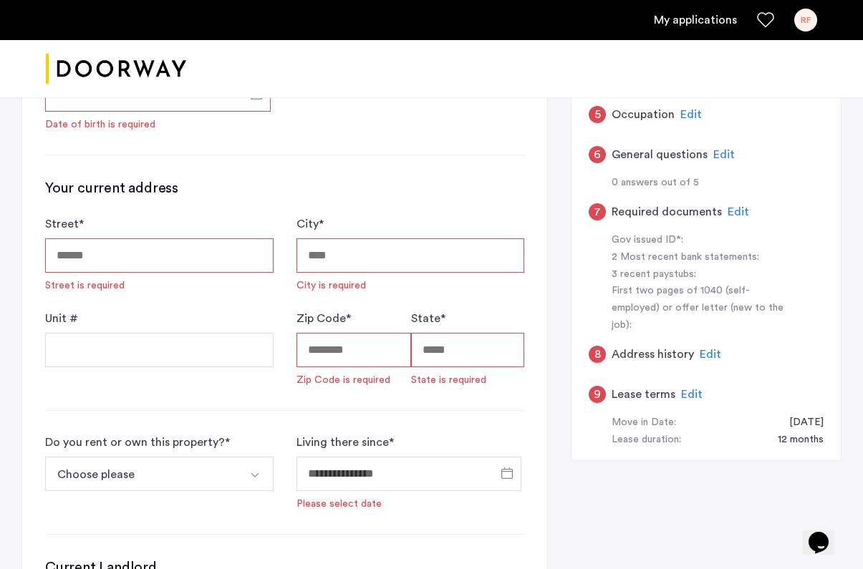
scroll to position [404, 0]
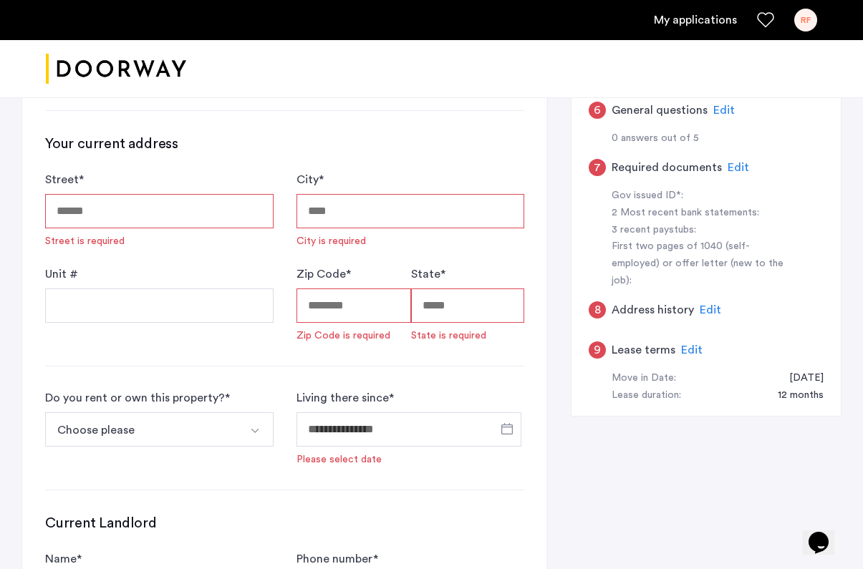
click at [702, 304] on span "Edit" at bounding box center [709, 309] width 21 height 11
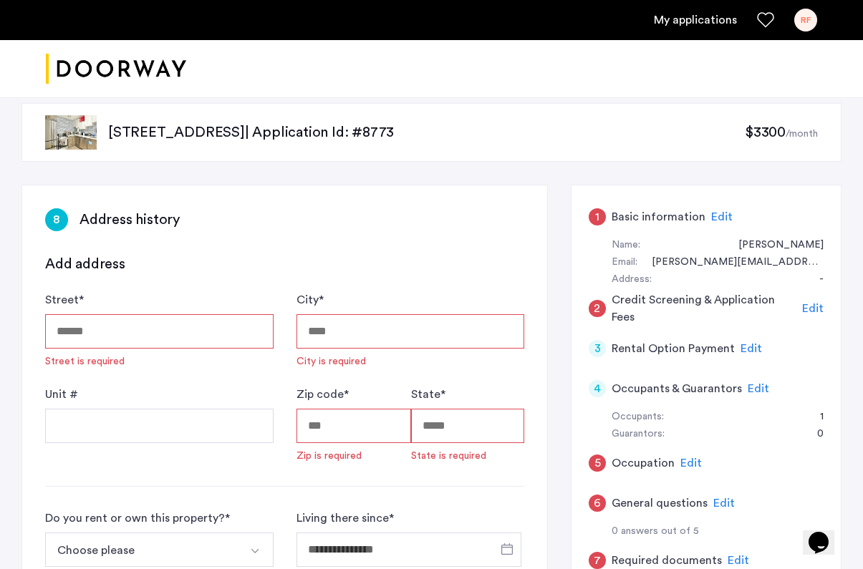
scroll to position [11, 0]
